Goal: Task Accomplishment & Management: Manage account settings

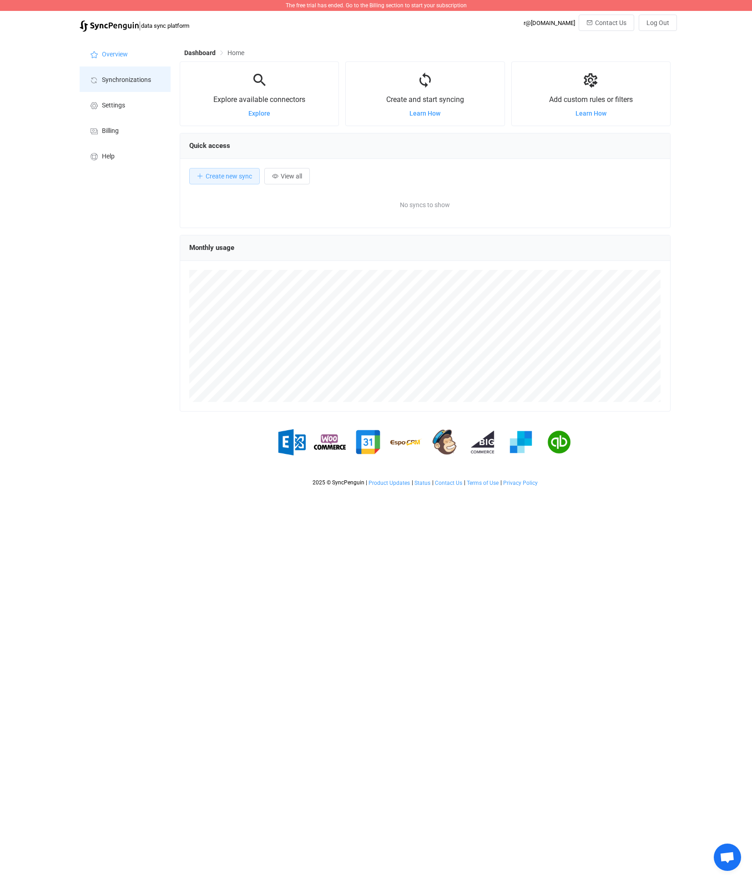
scroll to position [177, 491]
click at [113, 106] on span "Settings" at bounding box center [113, 105] width 23 height 7
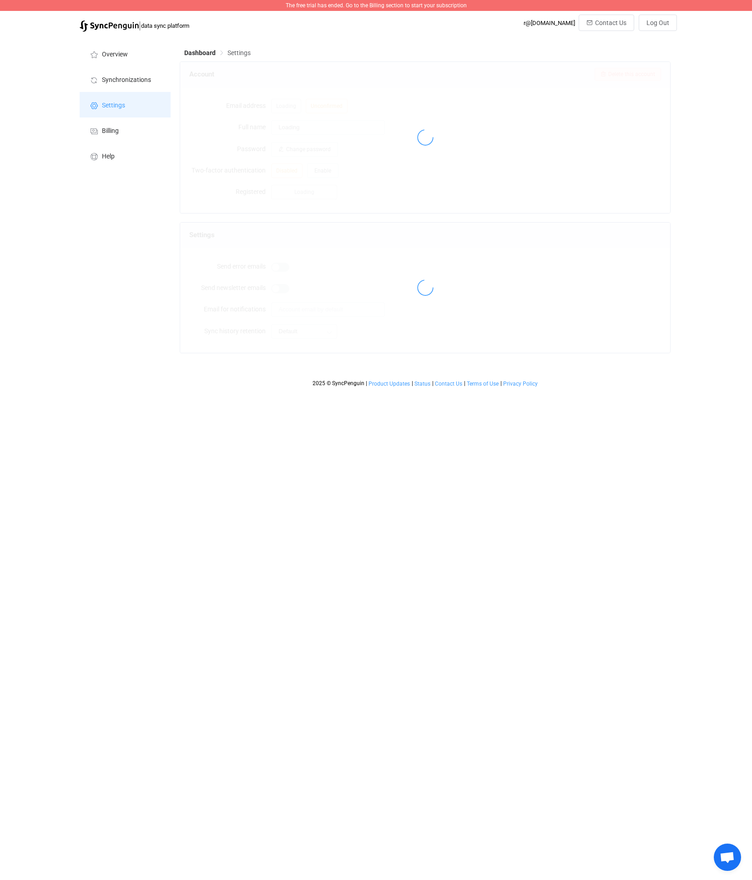
type input "[PERSON_NAME]"
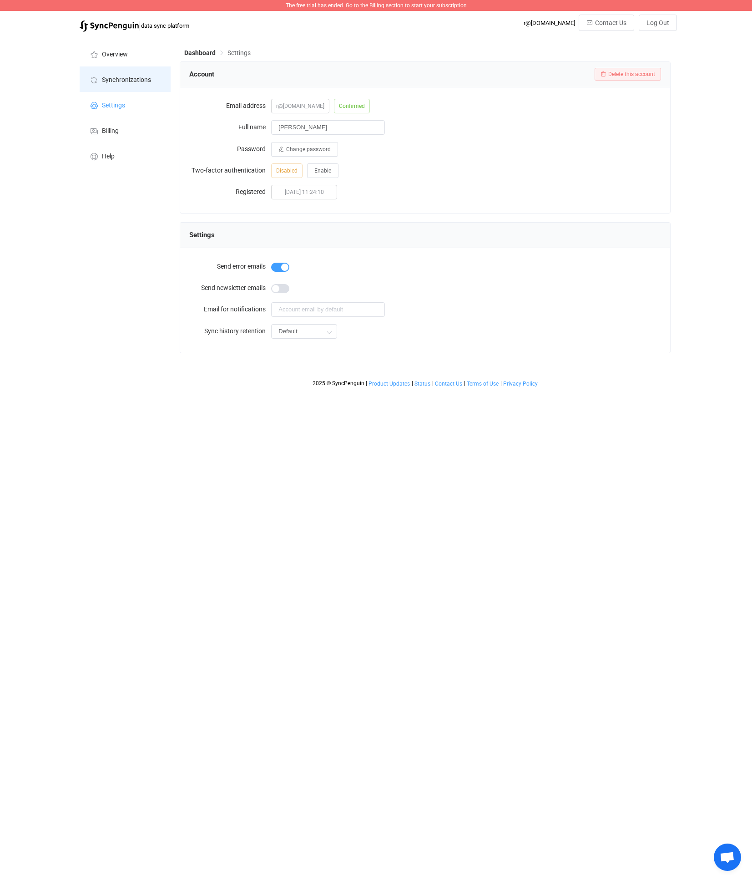
click at [114, 80] on span "Synchronizations" at bounding box center [126, 79] width 49 height 7
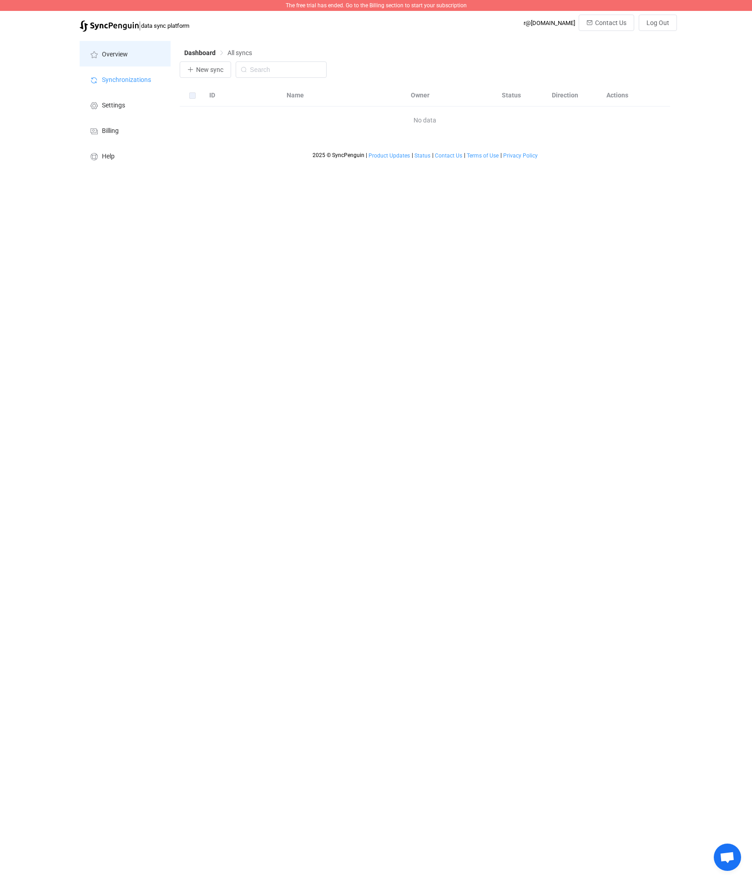
click at [122, 62] on li "Overview" at bounding box center [125, 53] width 91 height 25
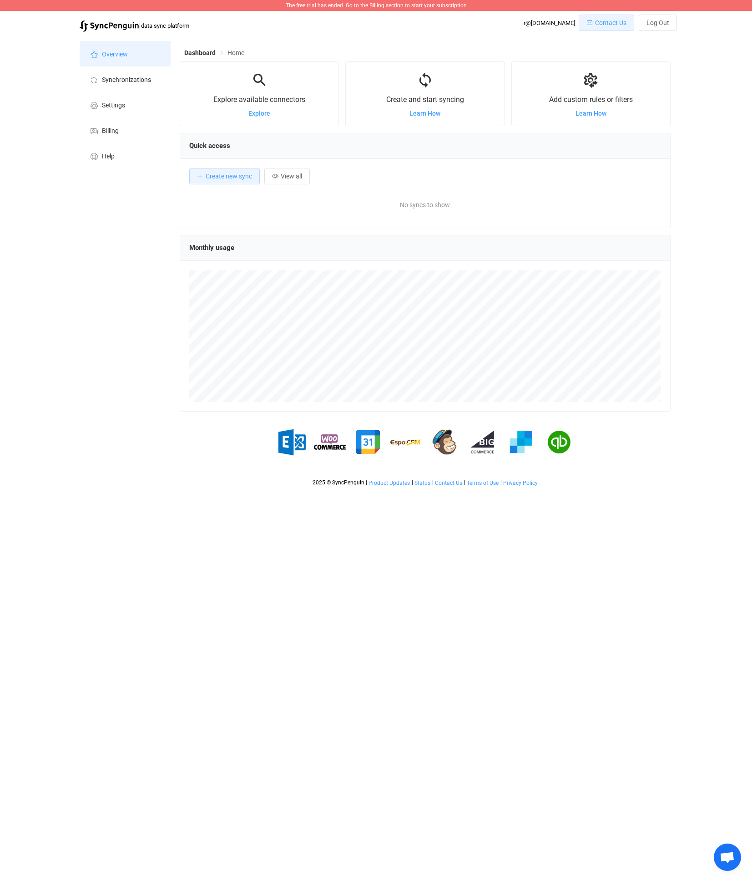
scroll to position [177, 491]
click at [661, 22] on span "Log Out" at bounding box center [658, 22] width 23 height 7
